Goal: Transaction & Acquisition: Download file/media

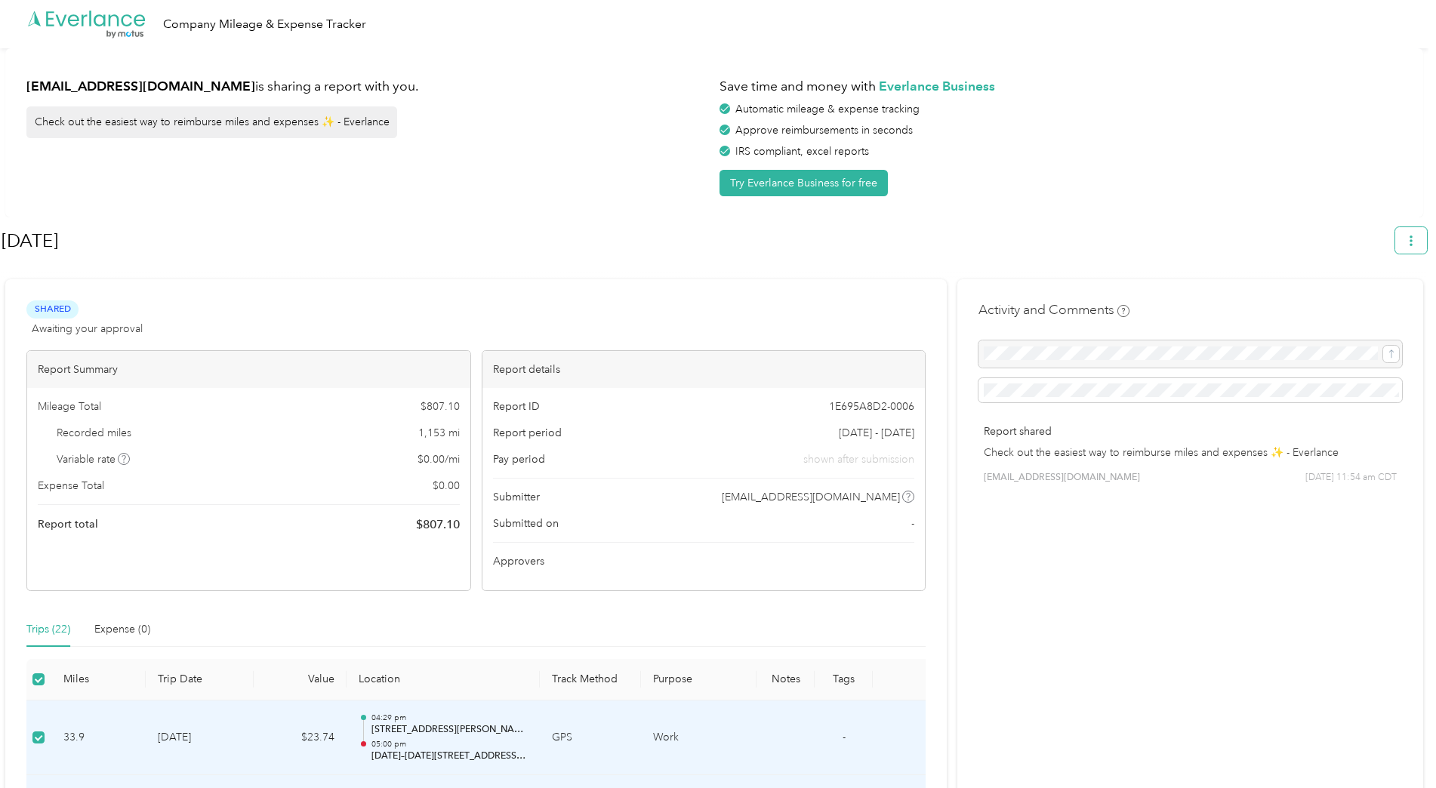
click at [1417, 233] on button "button" at bounding box center [1412, 240] width 32 height 26
click at [1355, 304] on span "Download" at bounding box center [1376, 312] width 50 height 16
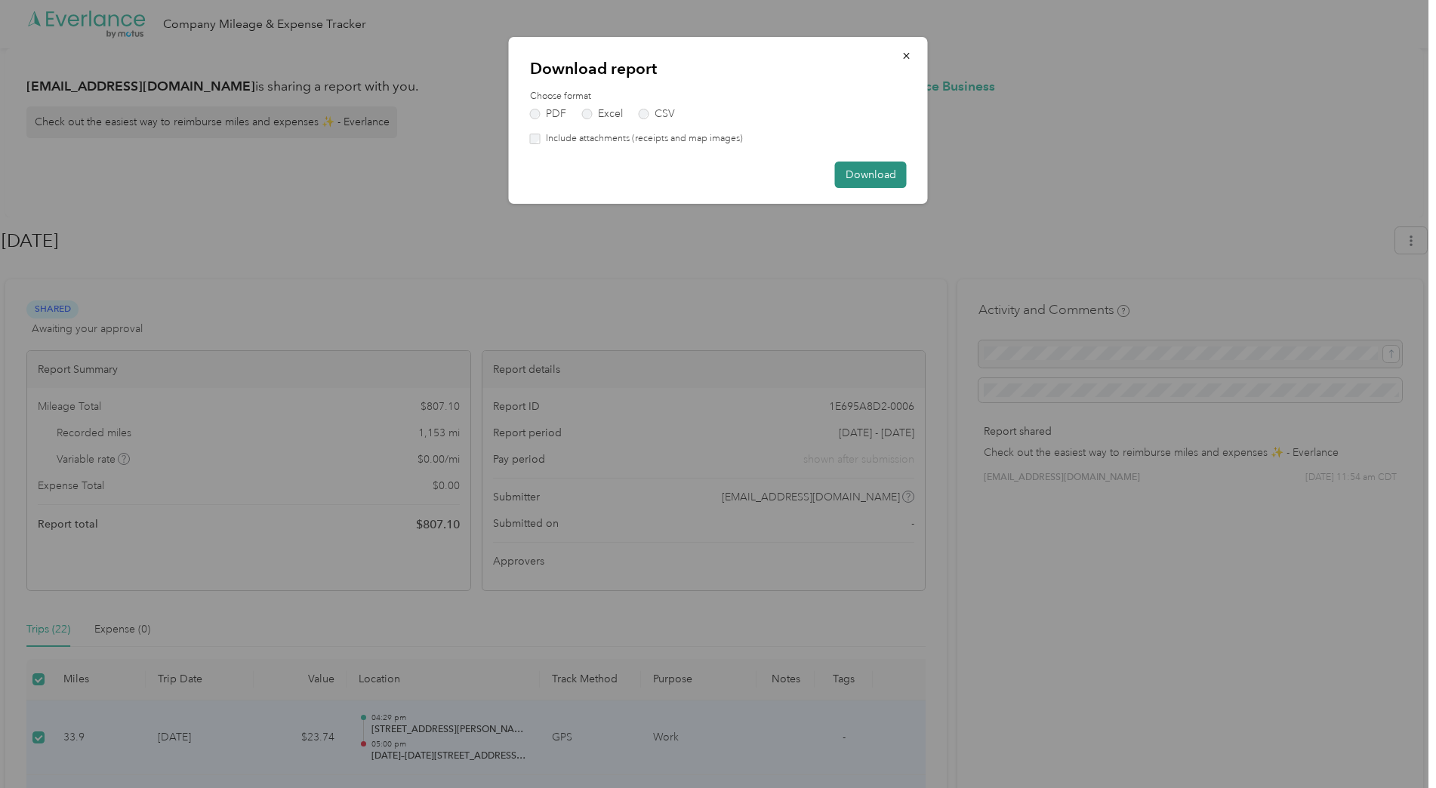
click at [874, 175] on button "Download" at bounding box center [871, 175] width 72 height 26
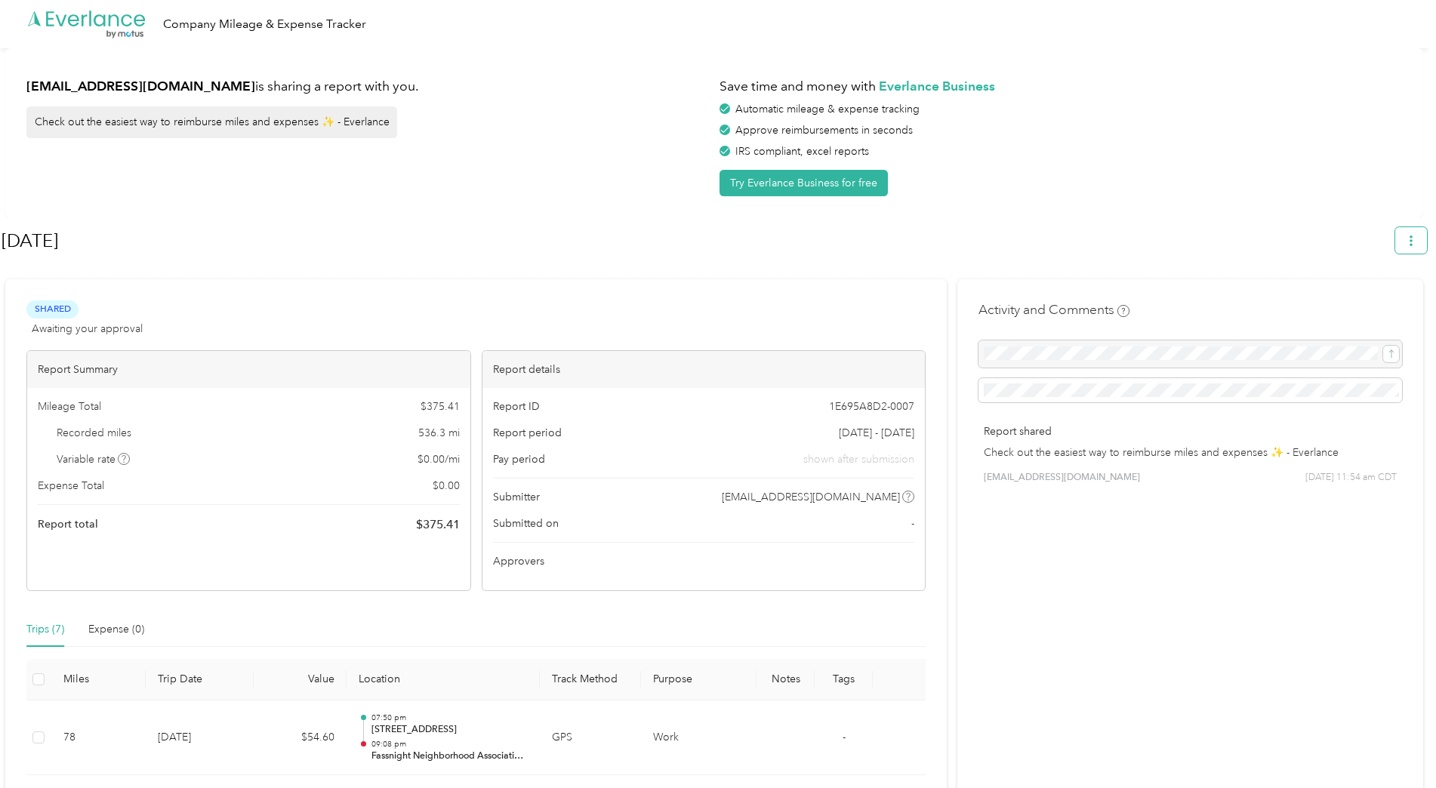
click at [1424, 234] on button "button" at bounding box center [1412, 240] width 32 height 26
click at [1350, 304] on div "Download" at bounding box center [1376, 312] width 83 height 16
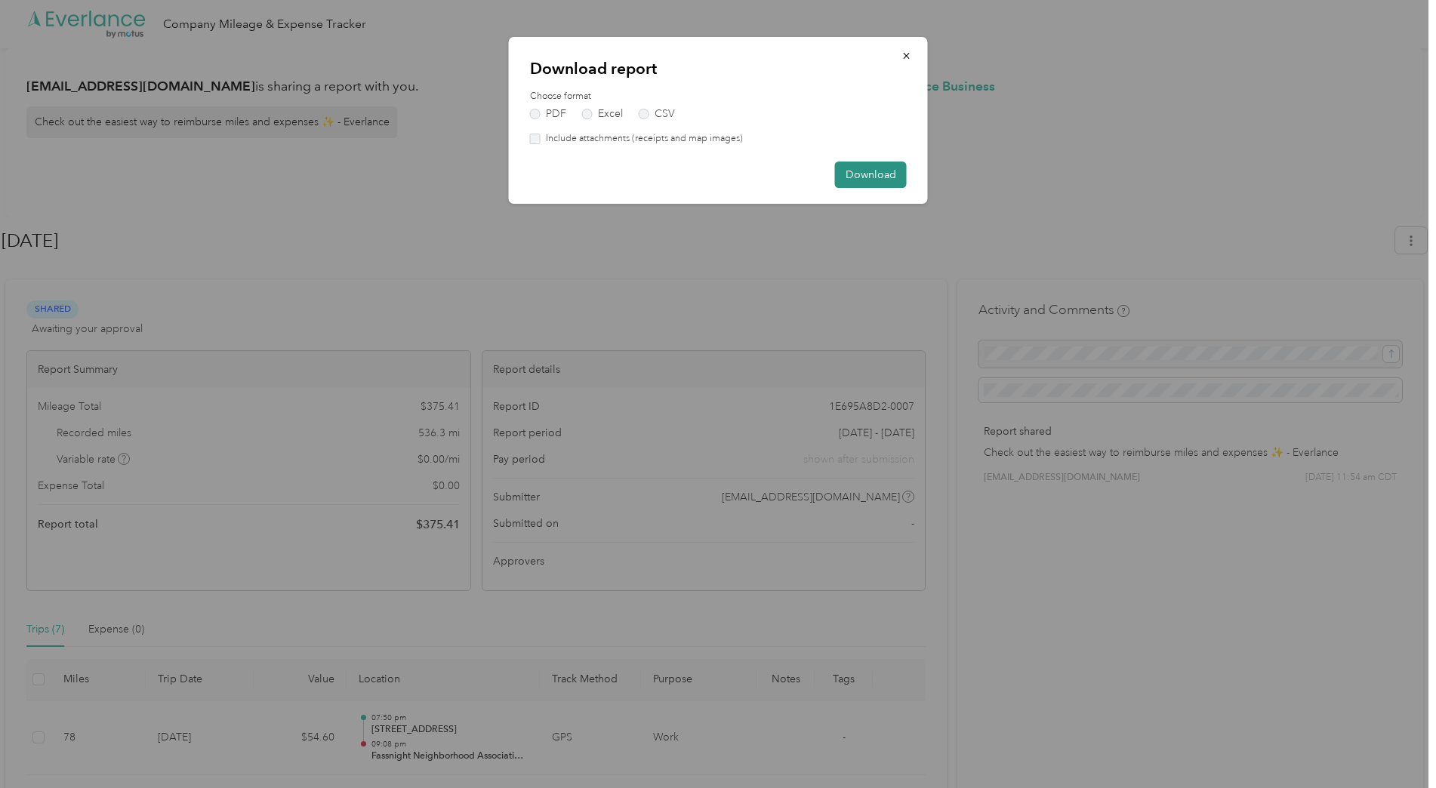
click at [899, 179] on button "Download" at bounding box center [871, 175] width 72 height 26
